Goal: Information Seeking & Learning: Learn about a topic

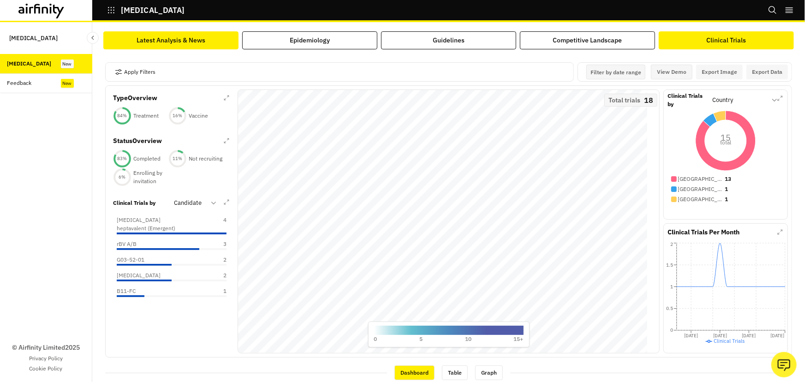
click at [182, 37] on div "Latest Analysis & News" at bounding box center [171, 41] width 69 height 10
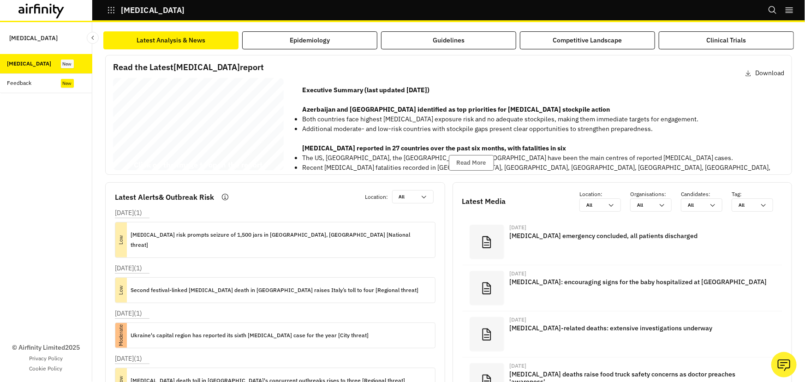
click at [166, 121] on div "[MEDICAL_DATA] Bi - annual Report [DATE] © 2025 Airfinity – Private & Co nfiden…" at bounding box center [198, 126] width 171 height 96
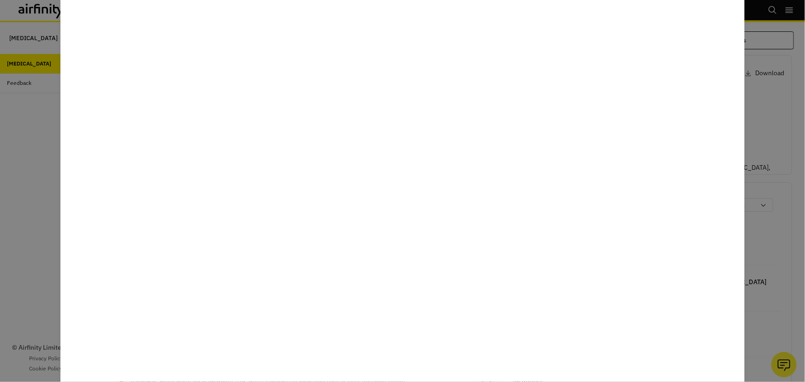
click at [56, 233] on div at bounding box center [402, 191] width 805 height 382
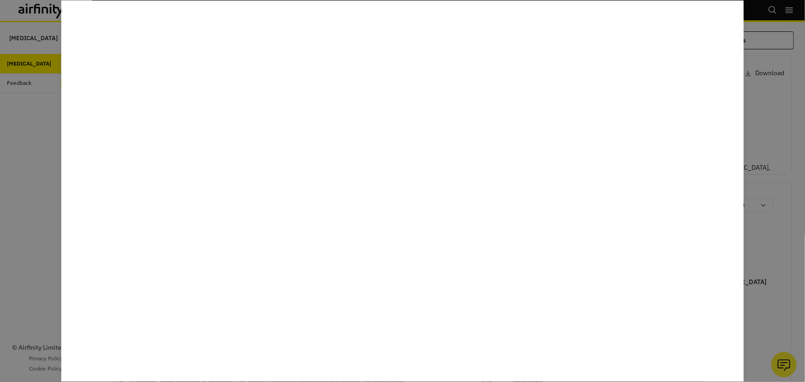
scroll to position [27, 0]
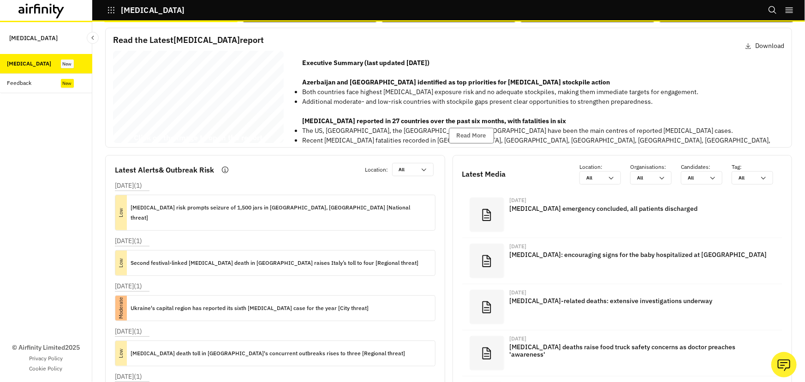
click at [121, 6] on p "[MEDICAL_DATA]" at bounding box center [153, 10] width 64 height 8
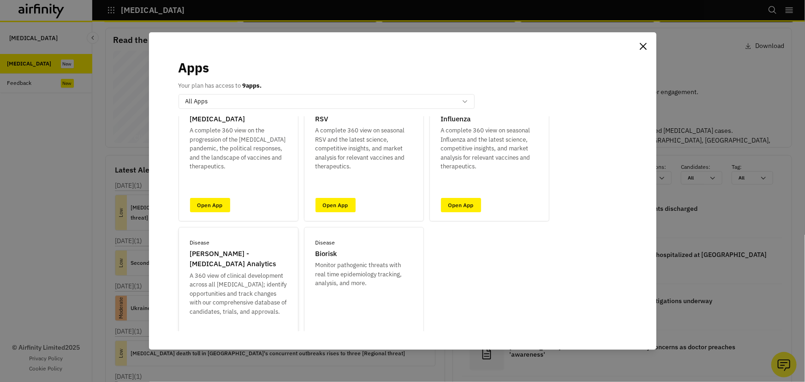
scroll to position [83, 0]
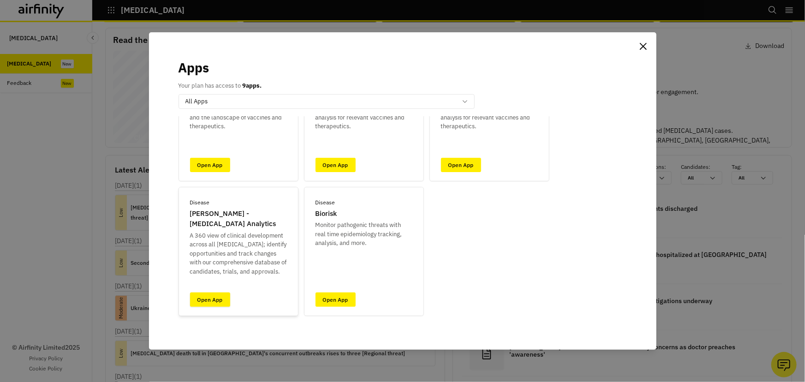
click at [204, 296] on link "Open App" at bounding box center [210, 299] width 40 height 14
